Goal: Find specific page/section: Find specific page/section

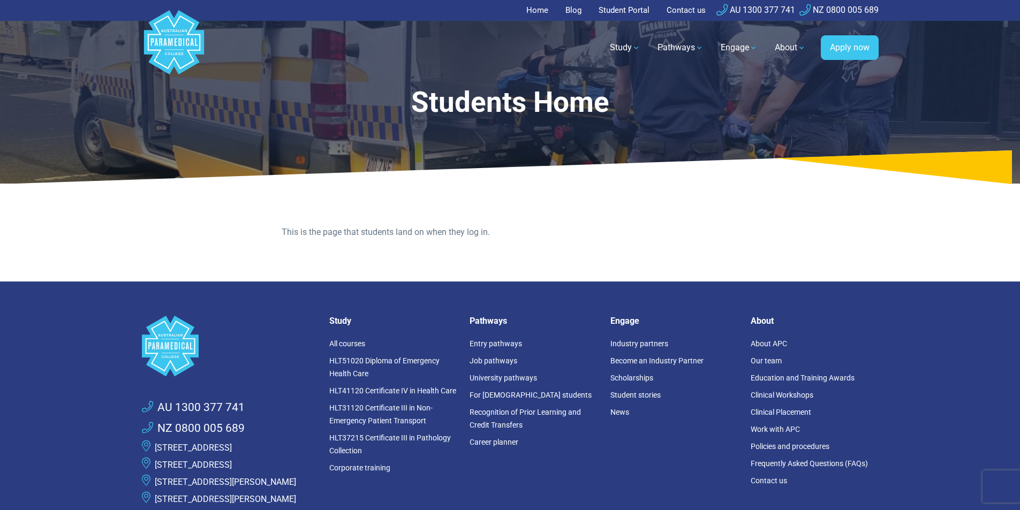
click at [611, 3] on link "Student Portal" at bounding box center [624, 10] width 64 height 21
click at [620, 10] on link "Student Portal" at bounding box center [624, 10] width 64 height 21
click at [610, 11] on link "Student Portal" at bounding box center [624, 10] width 64 height 21
